Goal: Task Accomplishment & Management: Manage account settings

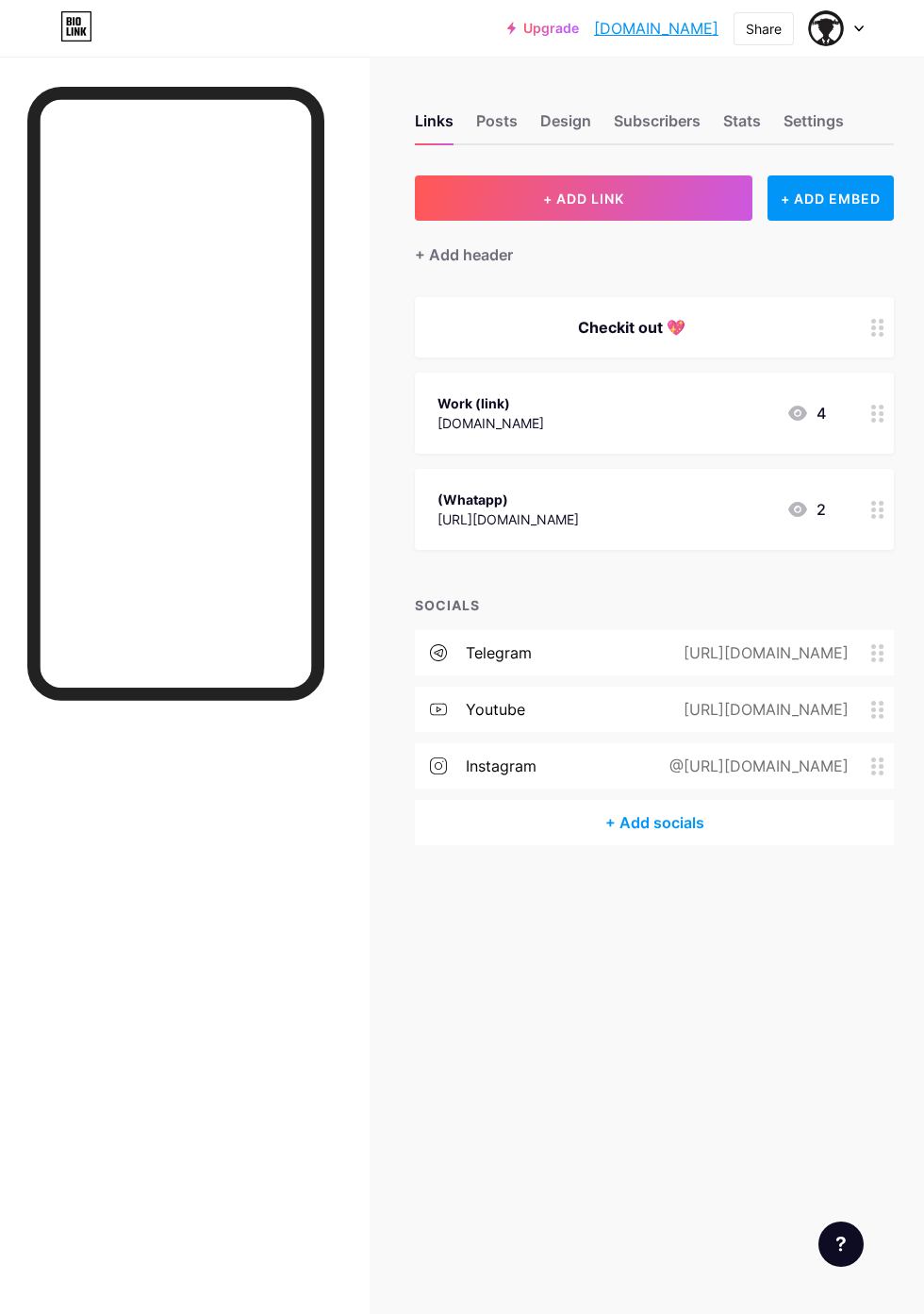
click at [460, 977] on div "Links Posts Design Subscribers Stats Settings + ADD LINK + ADD EMBED + Add head…" at bounding box center [462, 657] width 924 height 1314
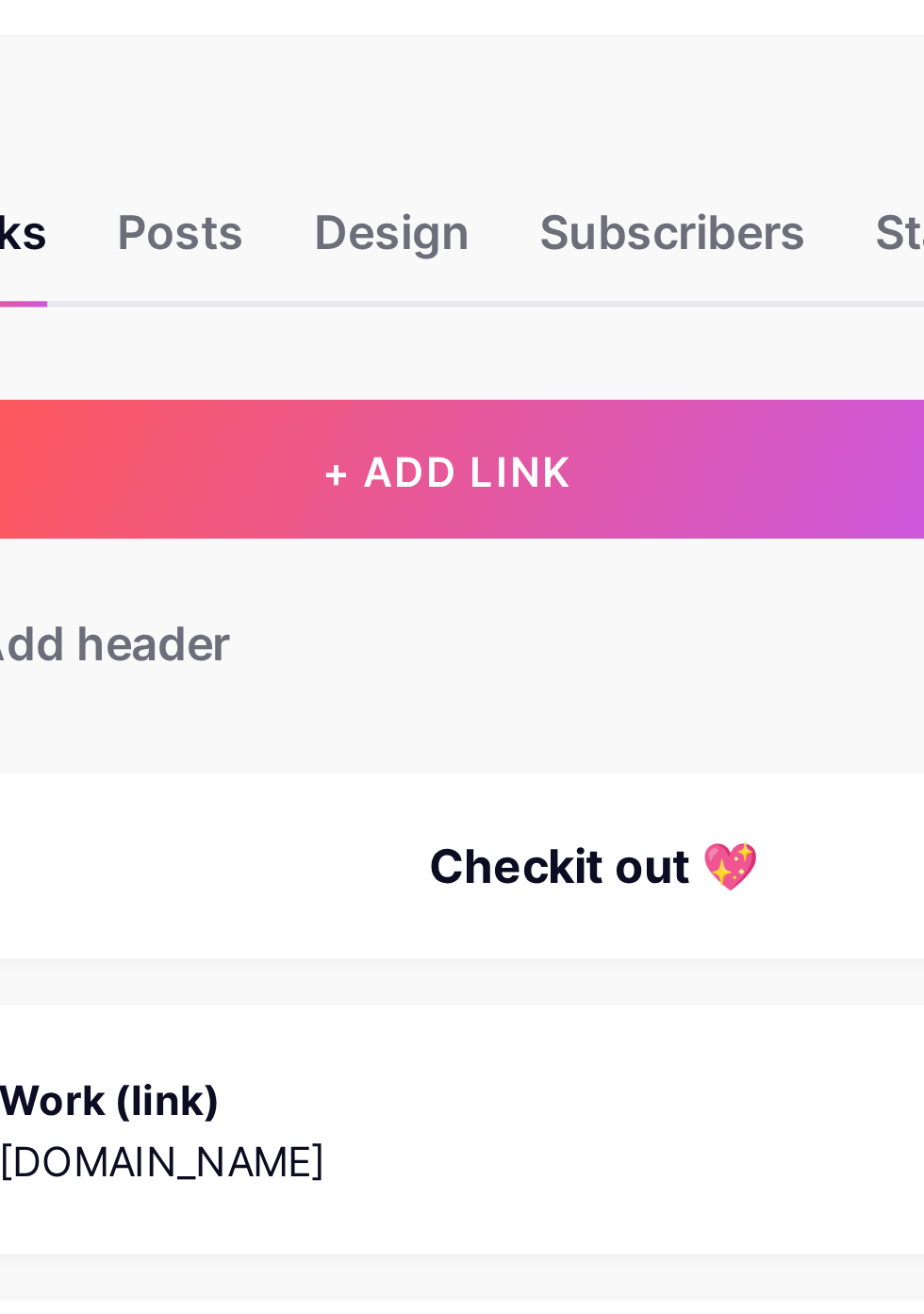
click at [569, 129] on div "Design" at bounding box center [566, 126] width 51 height 34
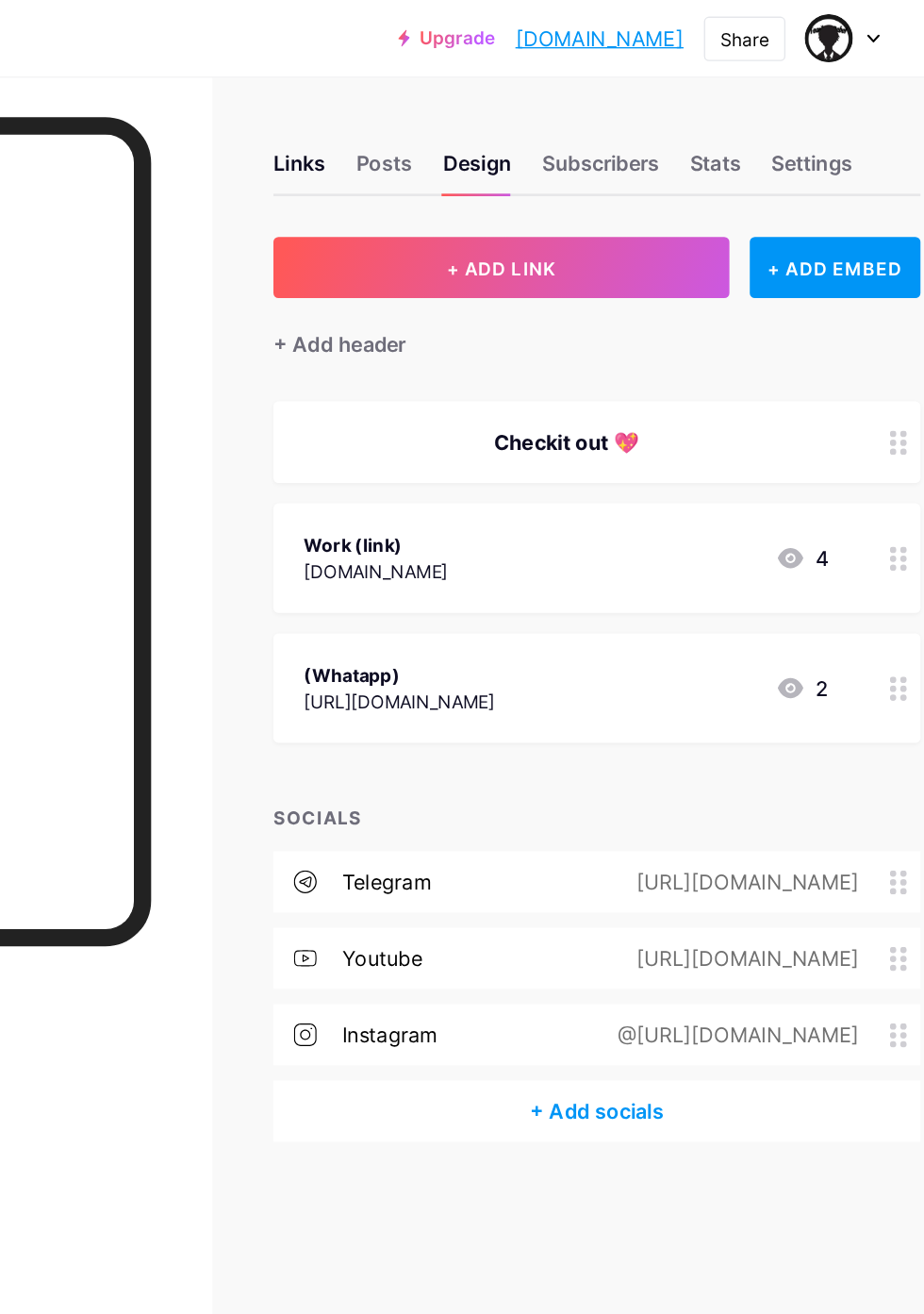
click at [573, 127] on div "Design" at bounding box center [566, 126] width 51 height 34
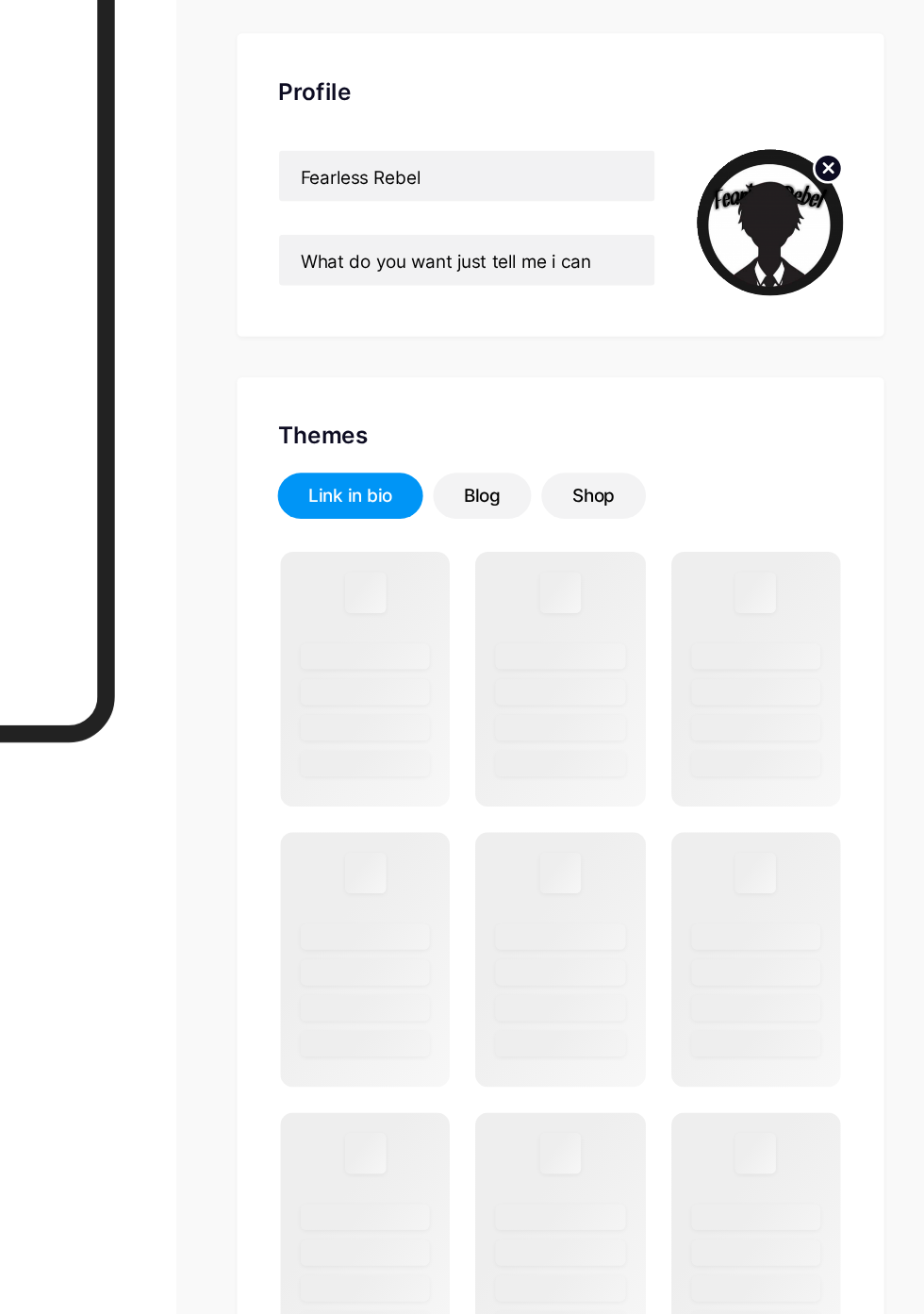
click at [606, 534] on div "Blog" at bounding box center [597, 518] width 73 height 34
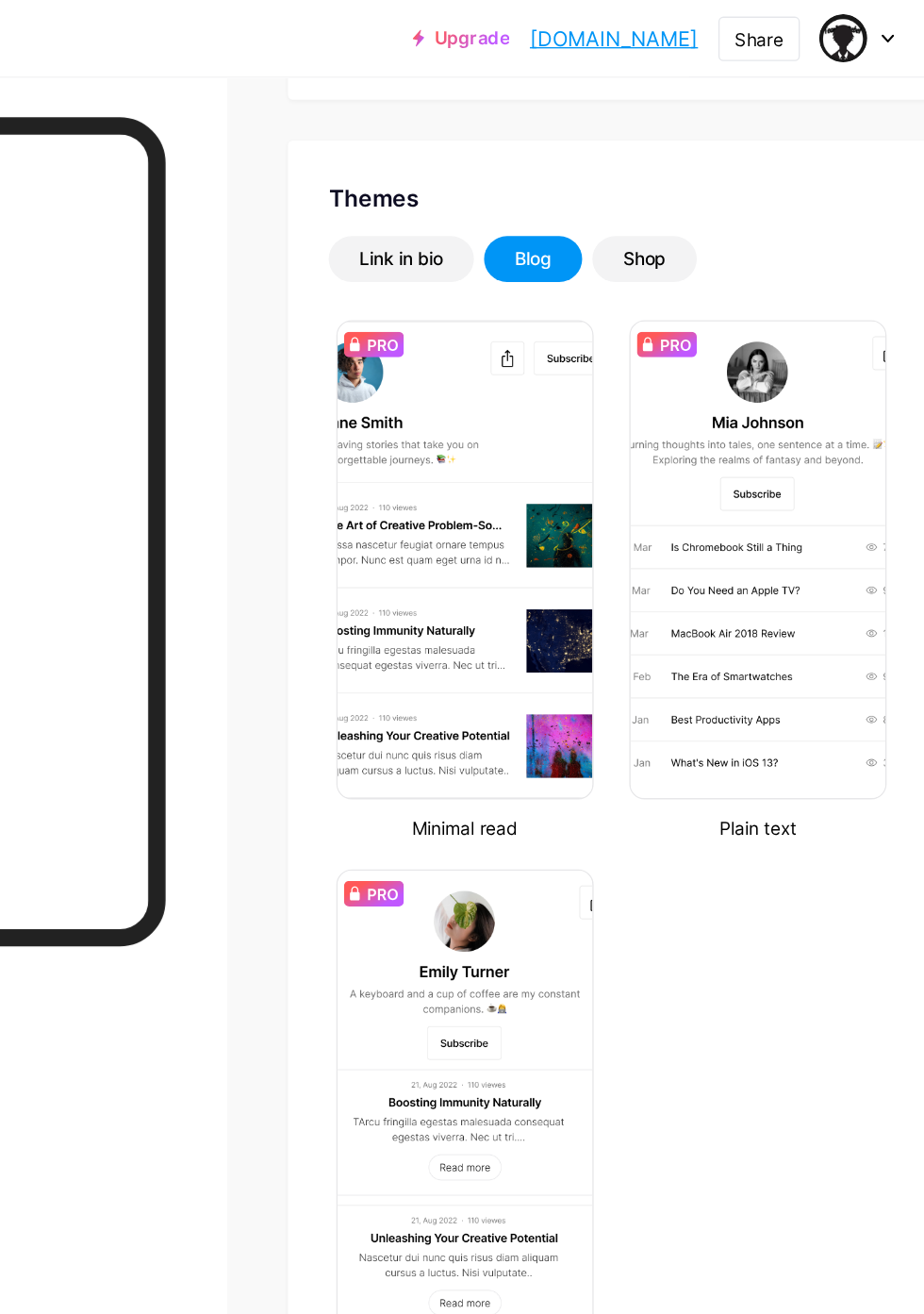
scroll to position [308, 0]
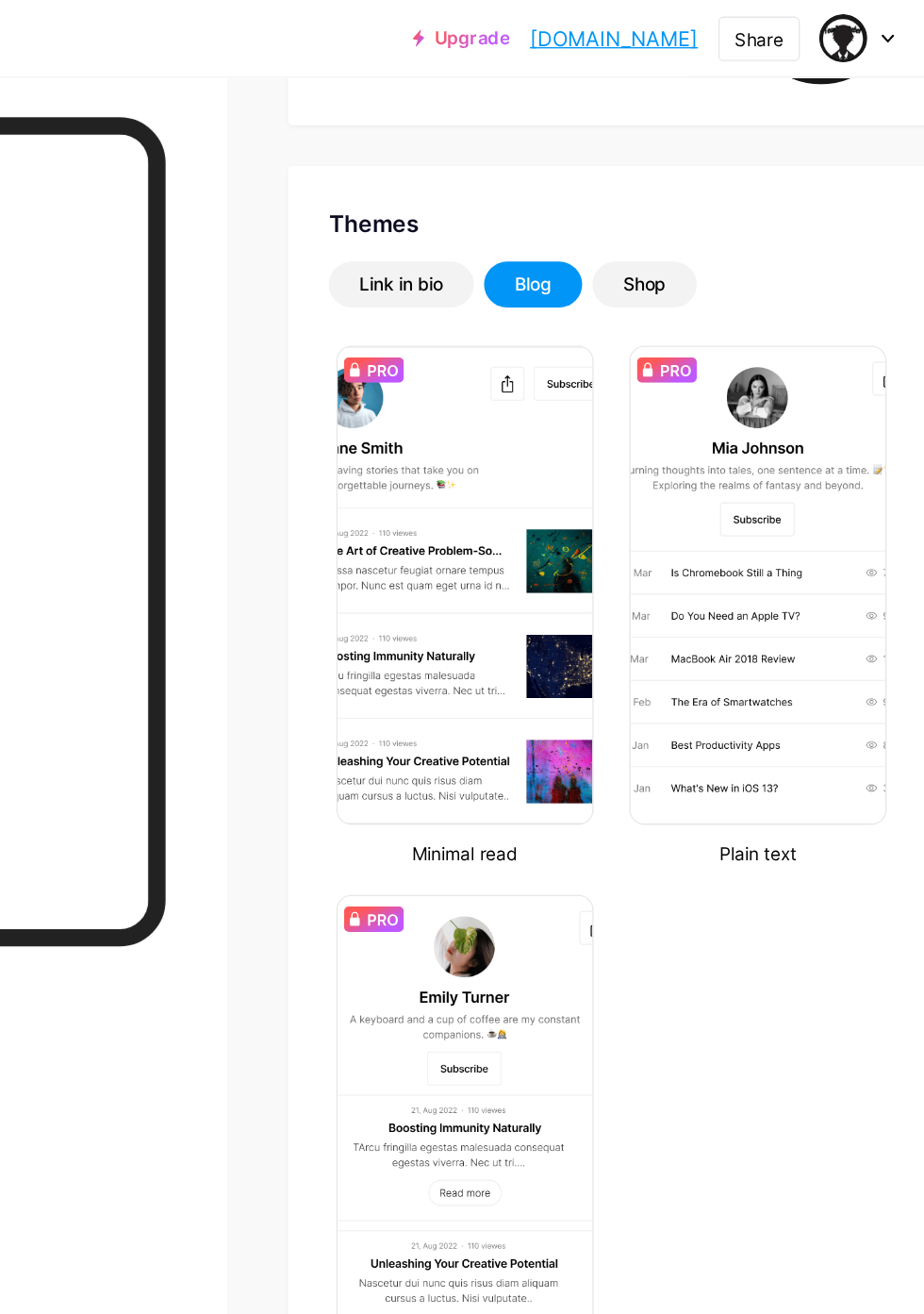
click at [687, 217] on div "Shop" at bounding box center [679, 209] width 32 height 19
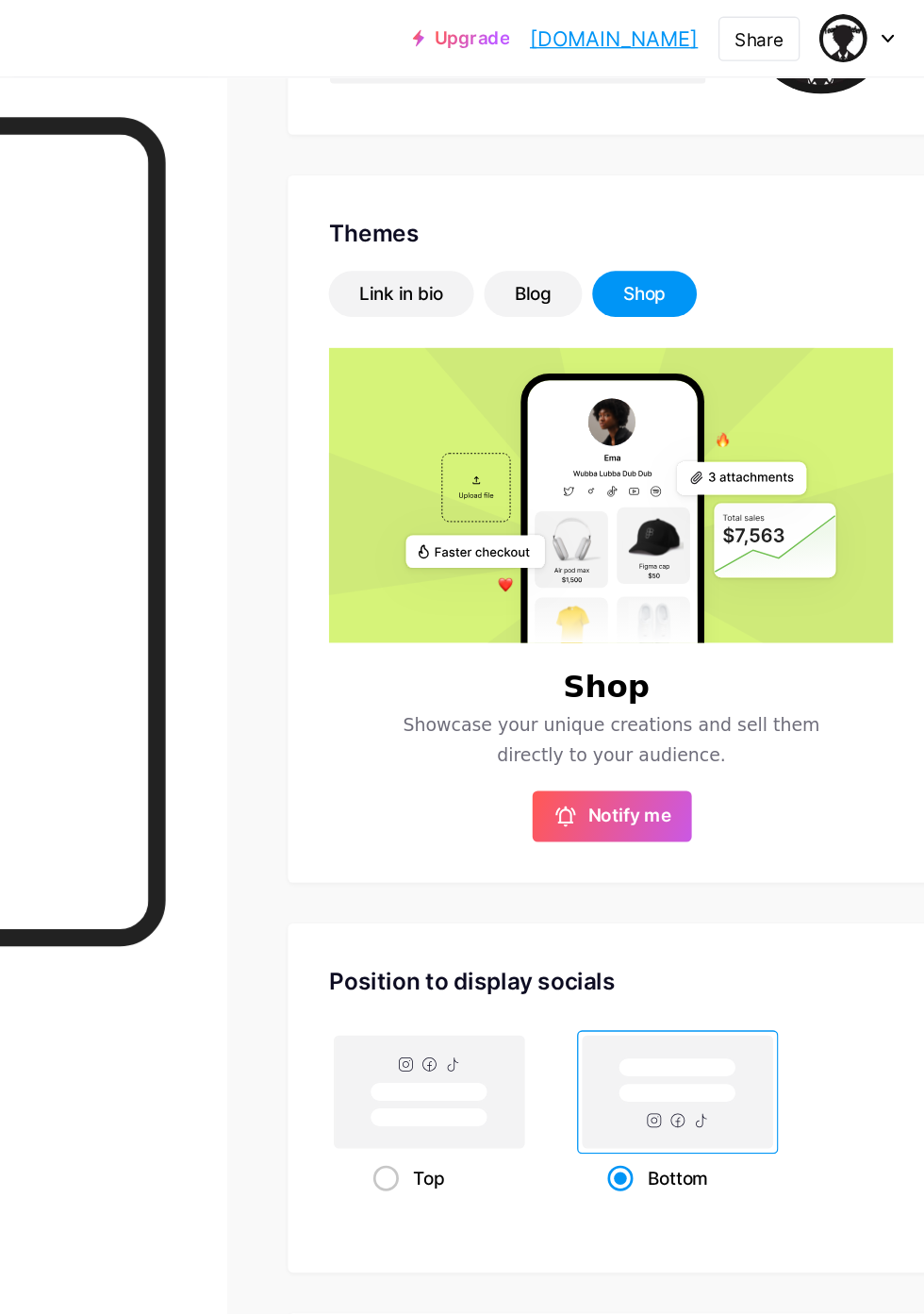
scroll to position [298, 0]
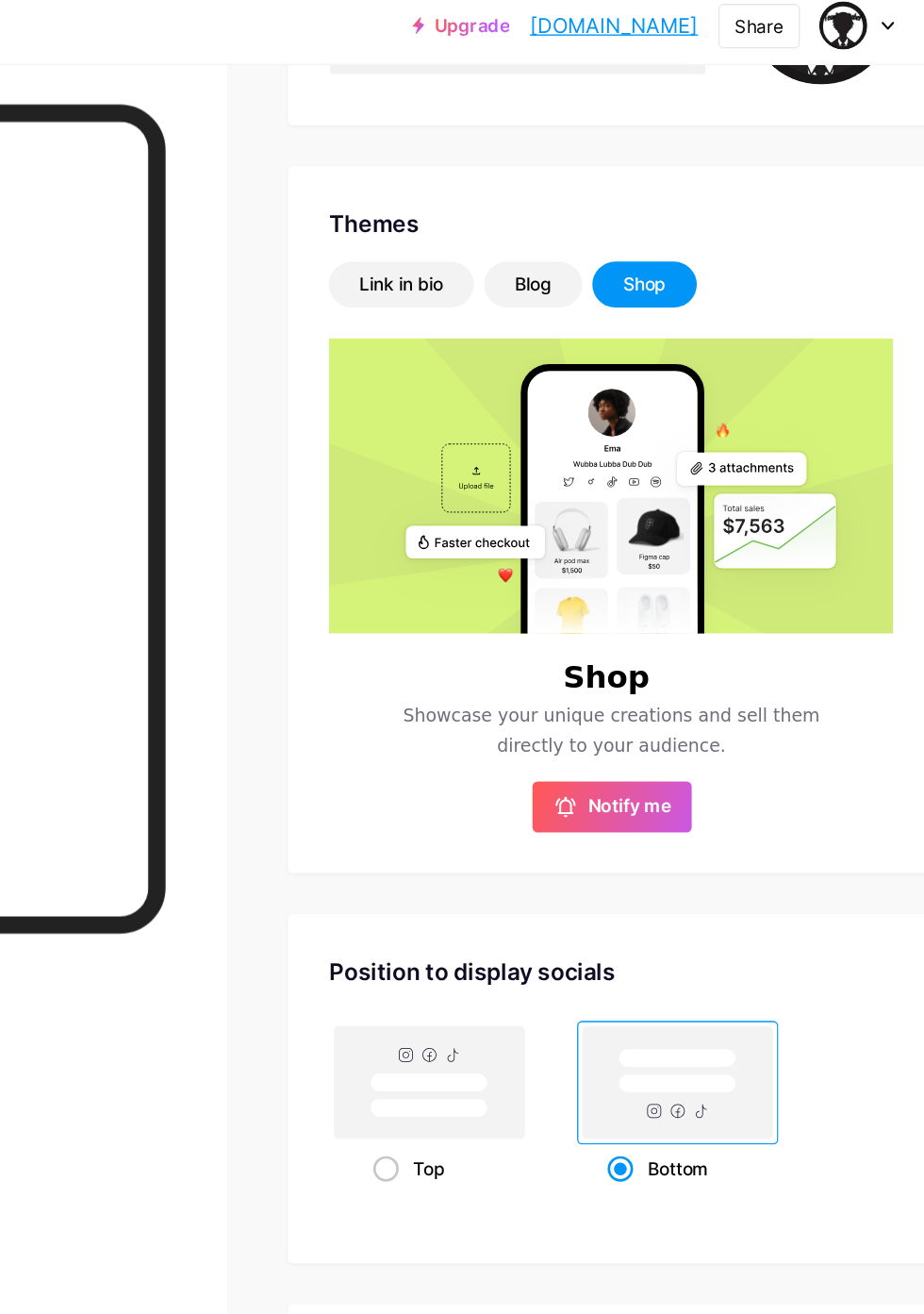
click at [698, 219] on div "Shop" at bounding box center [679, 219] width 78 height 34
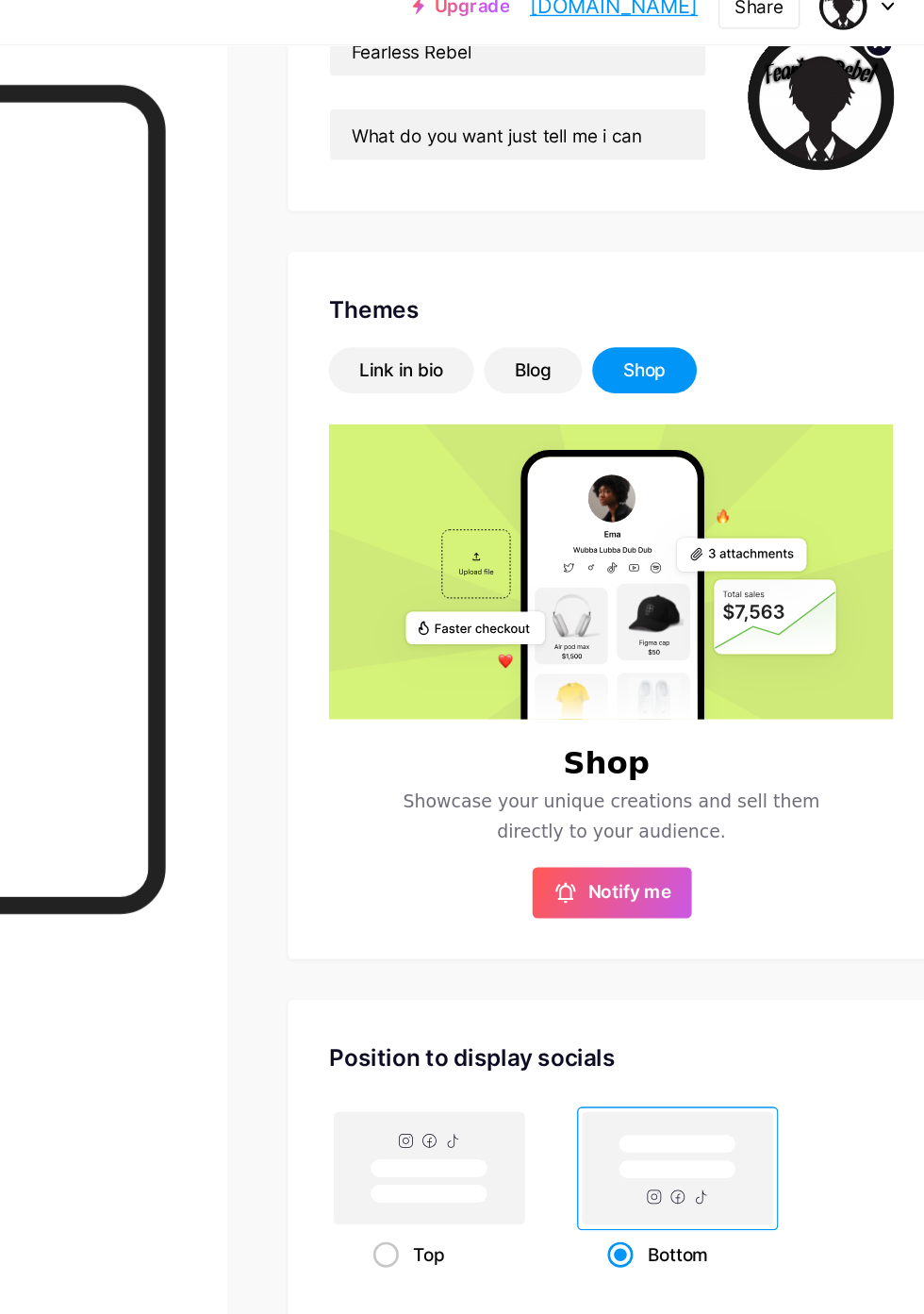
scroll to position [0, 0]
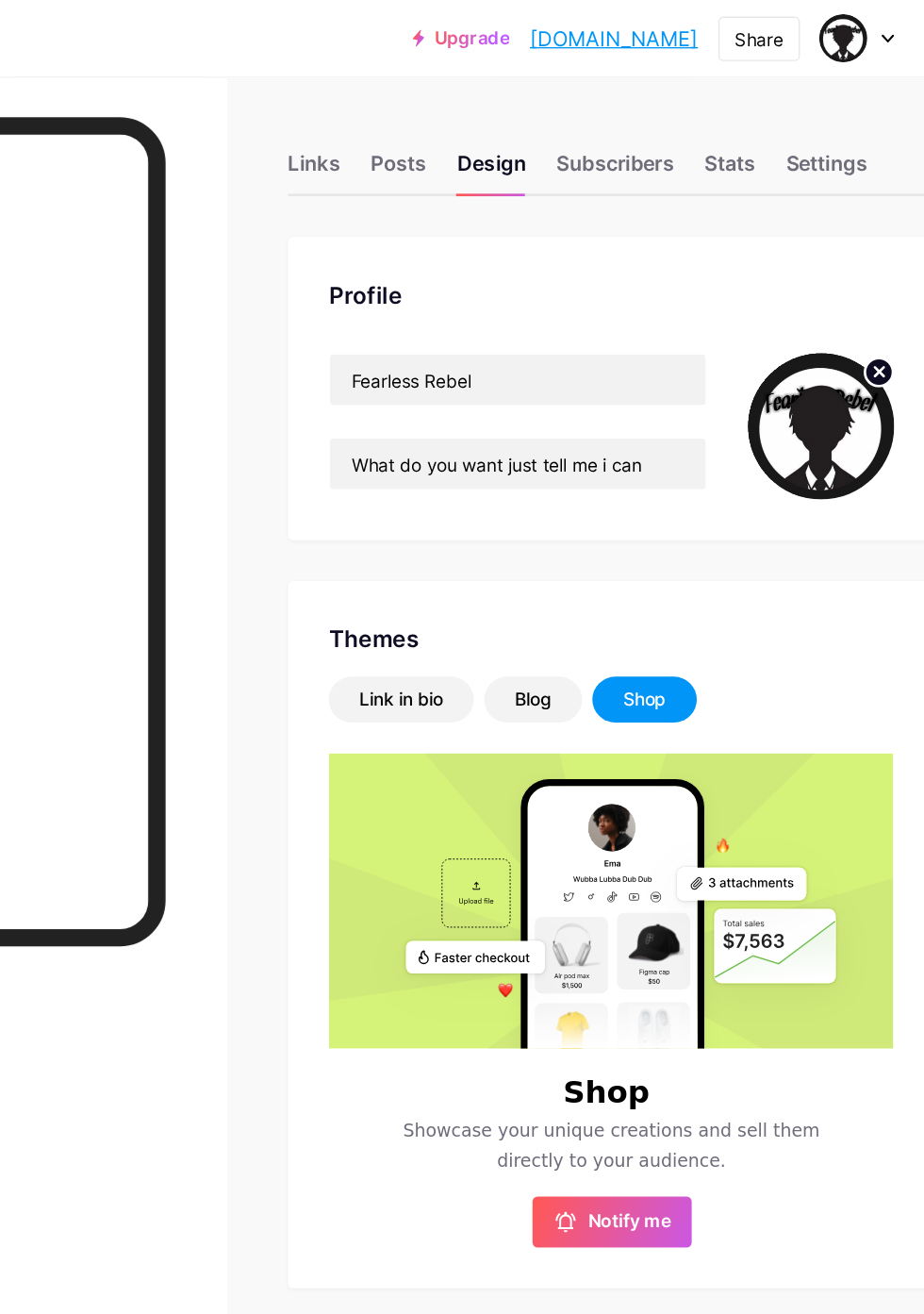
click at [751, 120] on div "Stats" at bounding box center [742, 126] width 37 height 34
click at [753, 120] on div "Stats" at bounding box center [742, 126] width 37 height 34
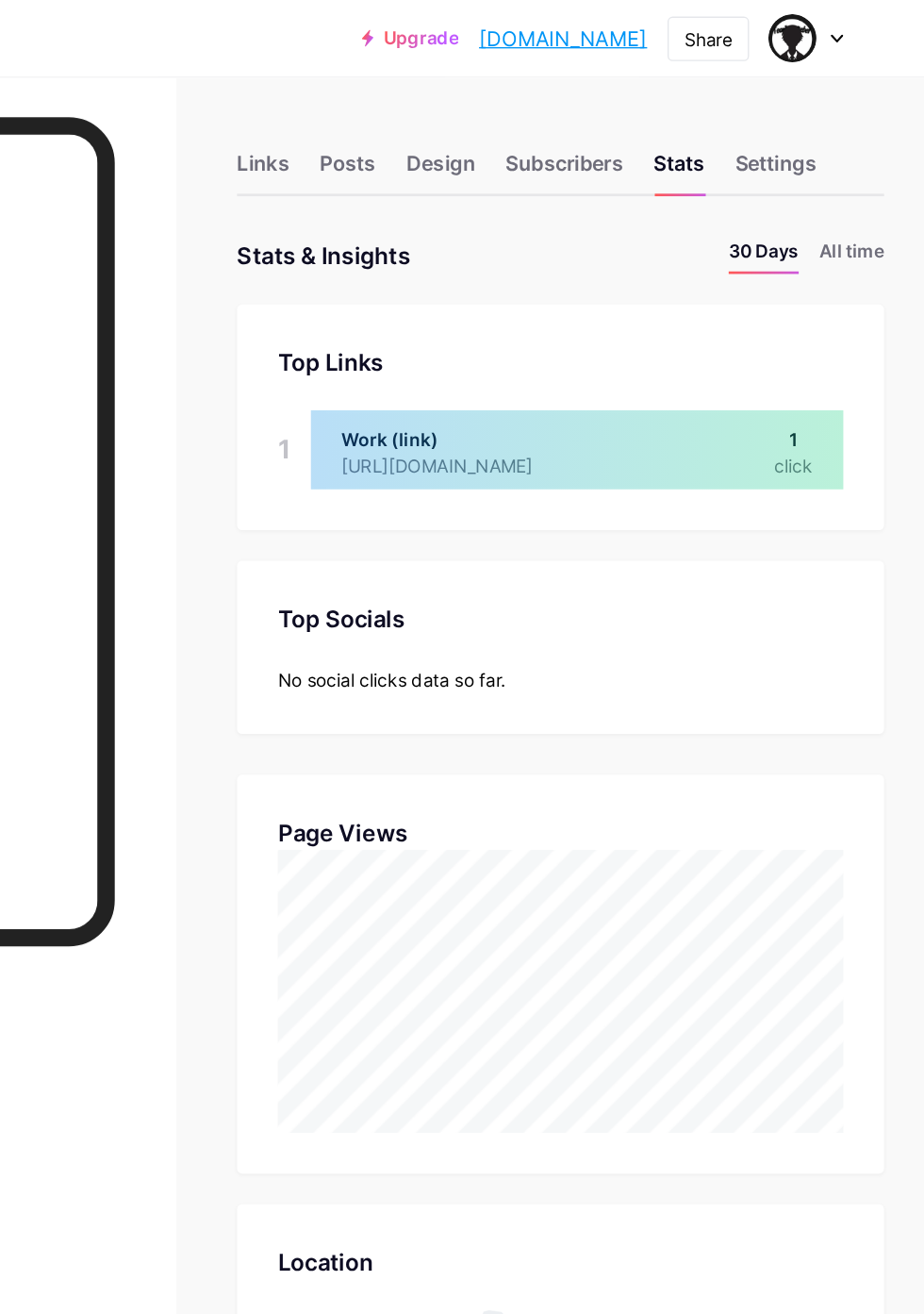
click at [889, 185] on li "All time" at bounding box center [870, 190] width 48 height 28
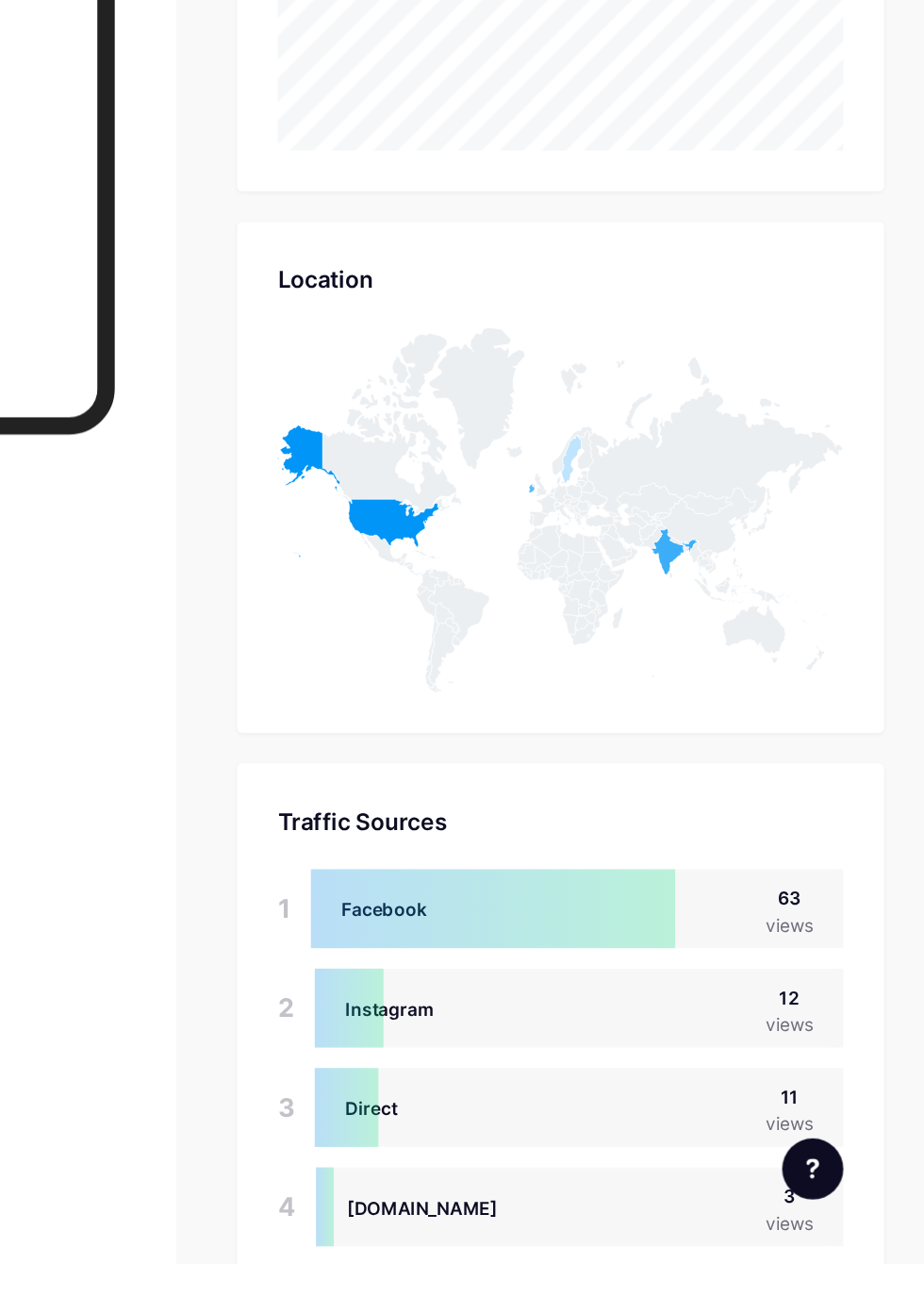
scroll to position [350, 0]
